Goal: Information Seeking & Learning: Compare options

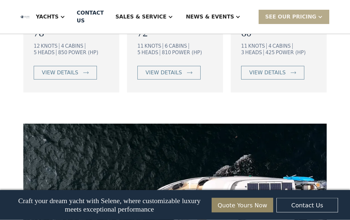
scroll to position [577, 0]
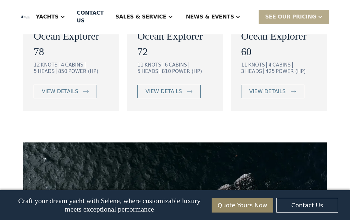
click at [72, 18] on div "Yachts" at bounding box center [51, 17] width 42 height 26
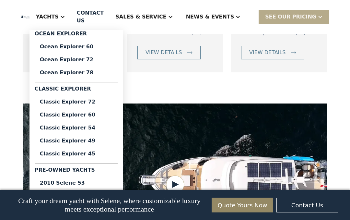
scroll to position [616, 0]
click at [89, 182] on div "2010 Selene 53" at bounding box center [76, 182] width 73 height 5
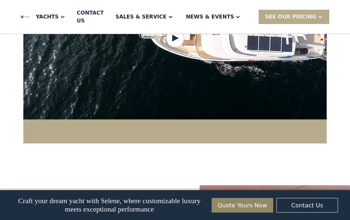
scroll to position [759, 0]
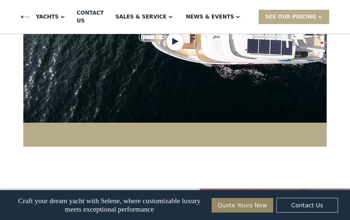
click at [72, 19] on div "Yachts" at bounding box center [51, 17] width 42 height 26
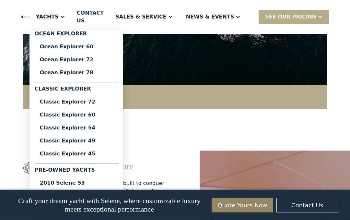
scroll to position [797, 0]
click at [98, 197] on div "2013 Selene 54" at bounding box center [76, 195] width 73 height 5
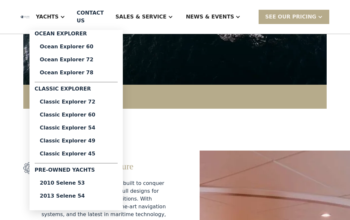
scroll to position [827, 0]
